Goal: Information Seeking & Learning: Compare options

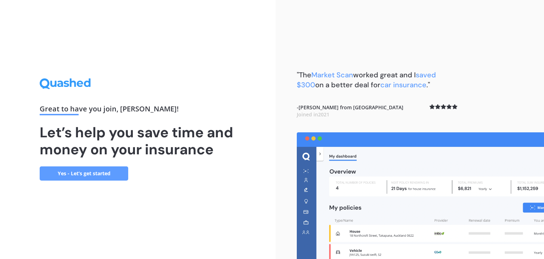
click at [79, 174] on link "Yes - Let’s get started" at bounding box center [84, 173] width 89 height 14
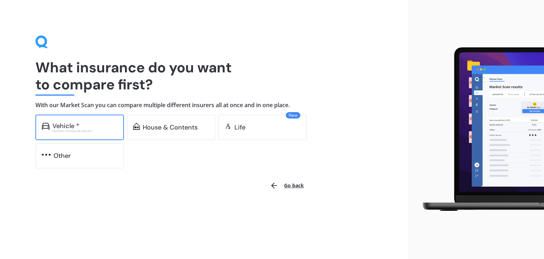
click at [72, 134] on div "Vehicle * Excludes commercial vehicles" at bounding box center [79, 127] width 89 height 26
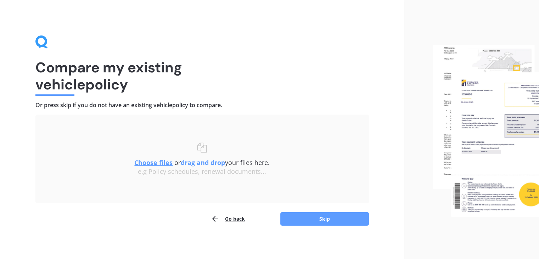
scroll to position [2, 0]
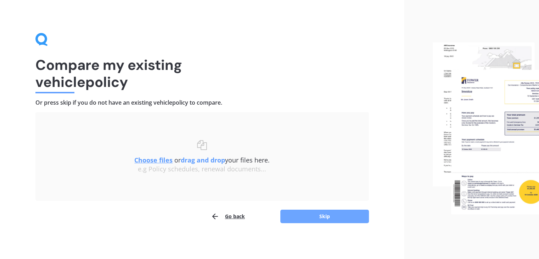
click at [294, 218] on button "Skip" at bounding box center [324, 215] width 89 height 13
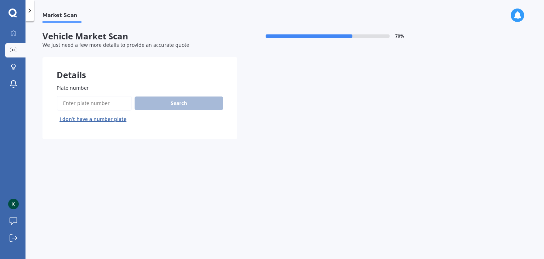
click at [95, 105] on input "Plate number" at bounding box center [94, 103] width 75 height 15
type input "RFD394"
click at [158, 106] on button "Search" at bounding box center [179, 102] width 89 height 13
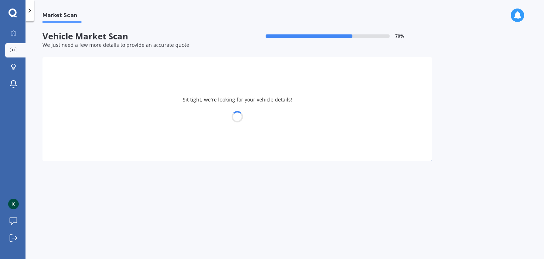
select select "LEXUS"
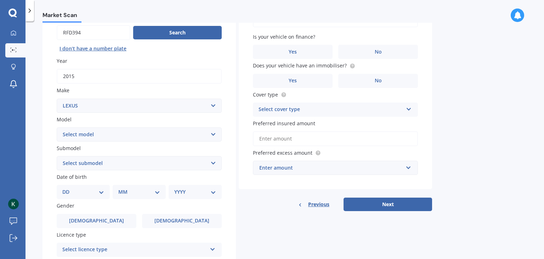
scroll to position [44, 0]
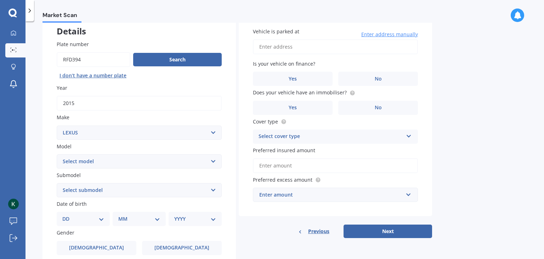
click at [107, 130] on select "Select make AC ALFA ROMEO ASTON [PERSON_NAME] AUDI AUSTIN BEDFORD Bentley BMW B…" at bounding box center [139, 132] width 165 height 14
click at [38, 132] on div "Market Scan Vehicle Market Scan 70 % We just need a few more details to provide…" at bounding box center [285, 141] width 519 height 237
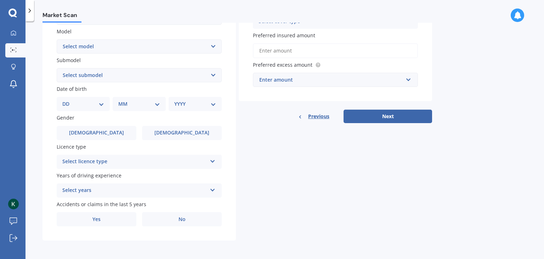
scroll to position [158, 0]
click at [148, 163] on div "Select licence type" at bounding box center [134, 161] width 145 height 9
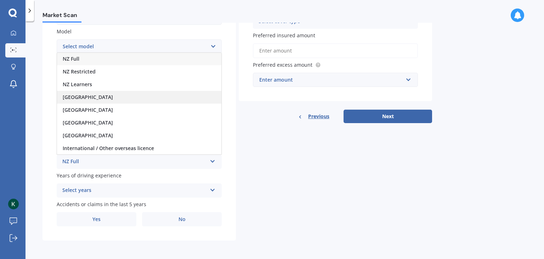
scroll to position [0, 0]
click at [302, 193] on div "Details Plate number Search I don’t have a number plate Year [DATE] Make Select…" at bounding box center [238, 70] width 390 height 342
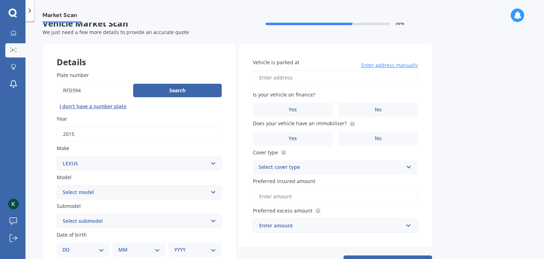
scroll to position [13, 0]
